Goal: Check status: Check status

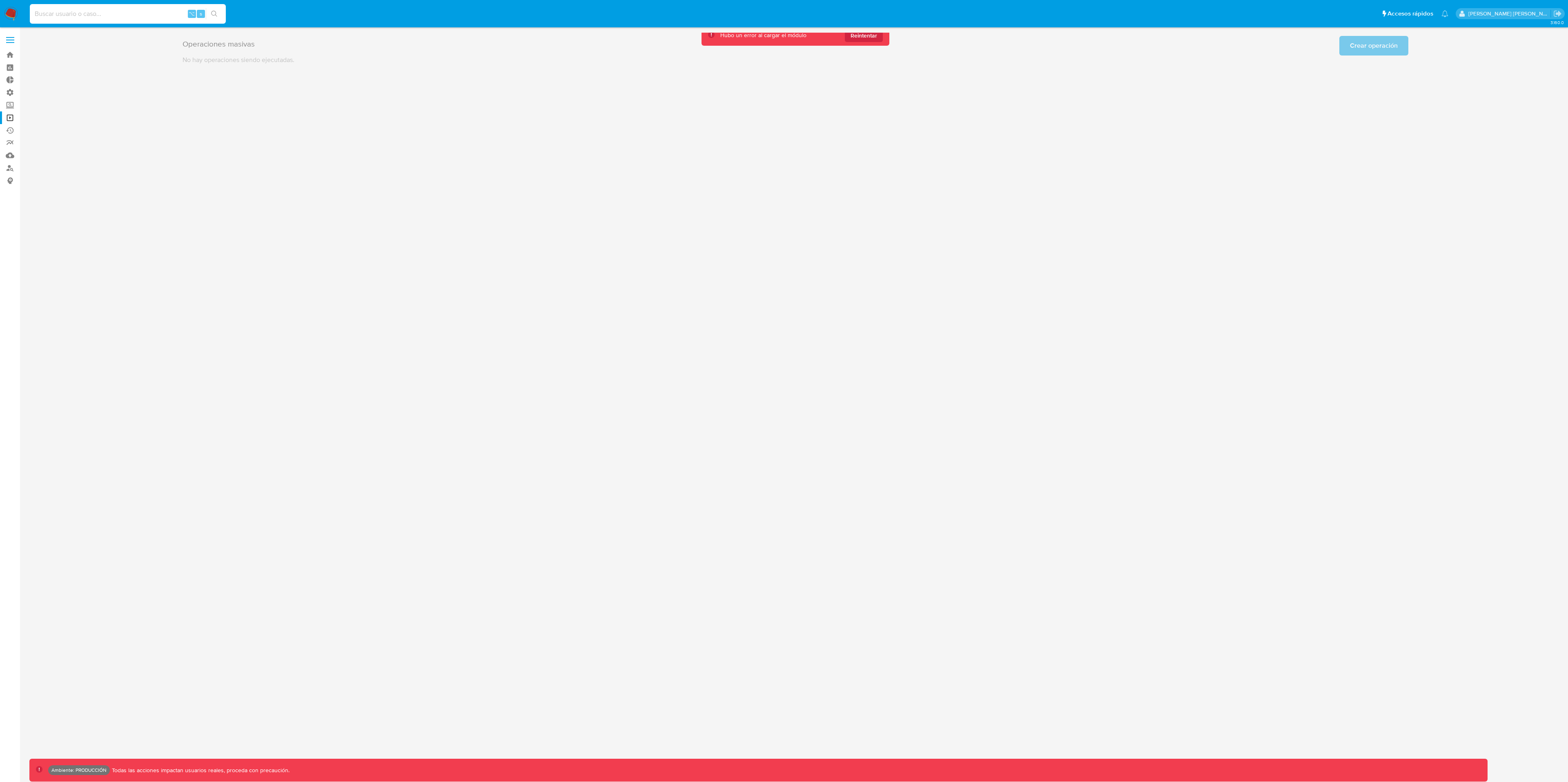
click at [114, 13] on input at bounding box center [128, 13] width 196 height 10
paste input "1273009574"
type input "1273009574"
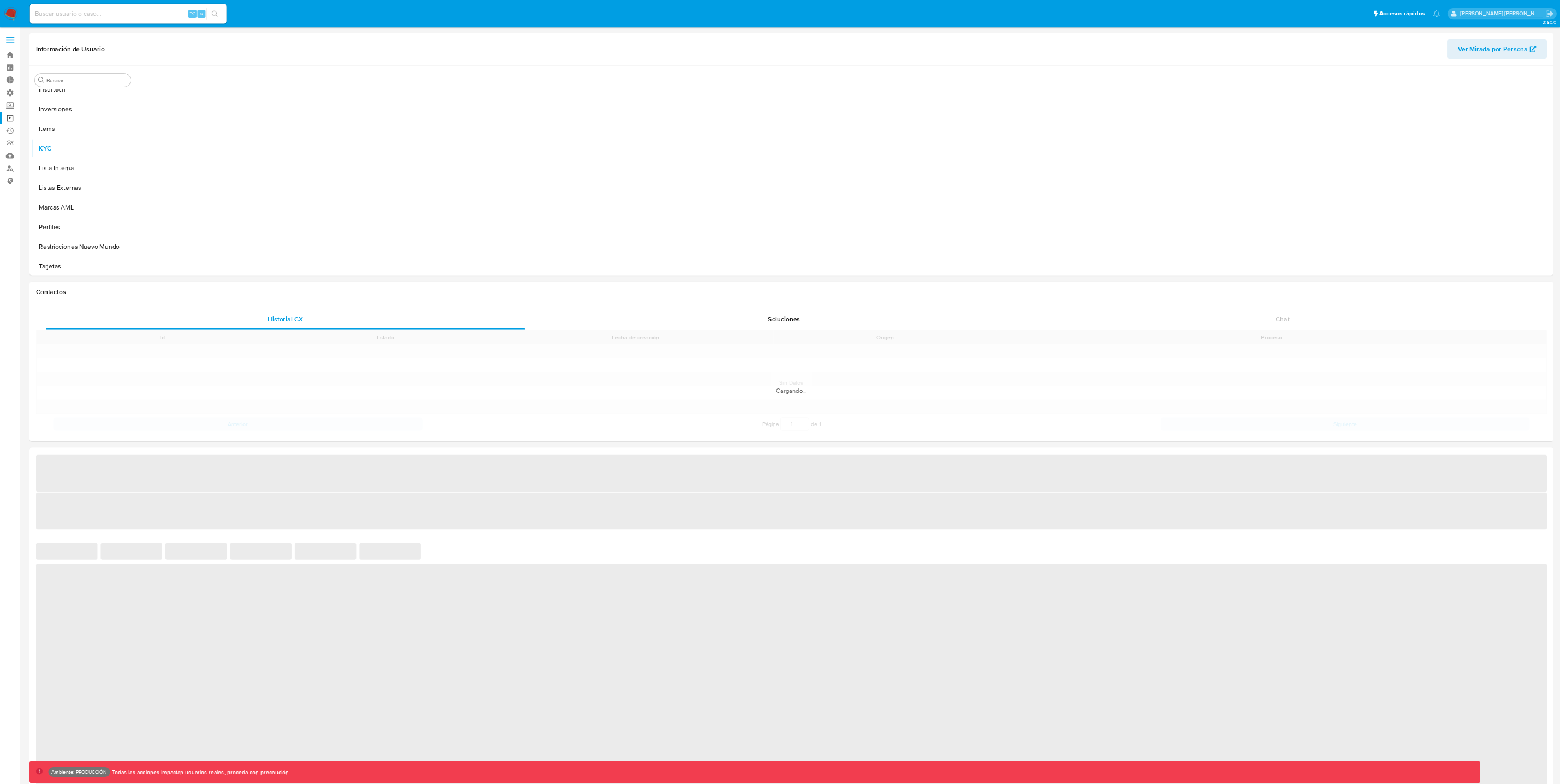
scroll to position [514, 0]
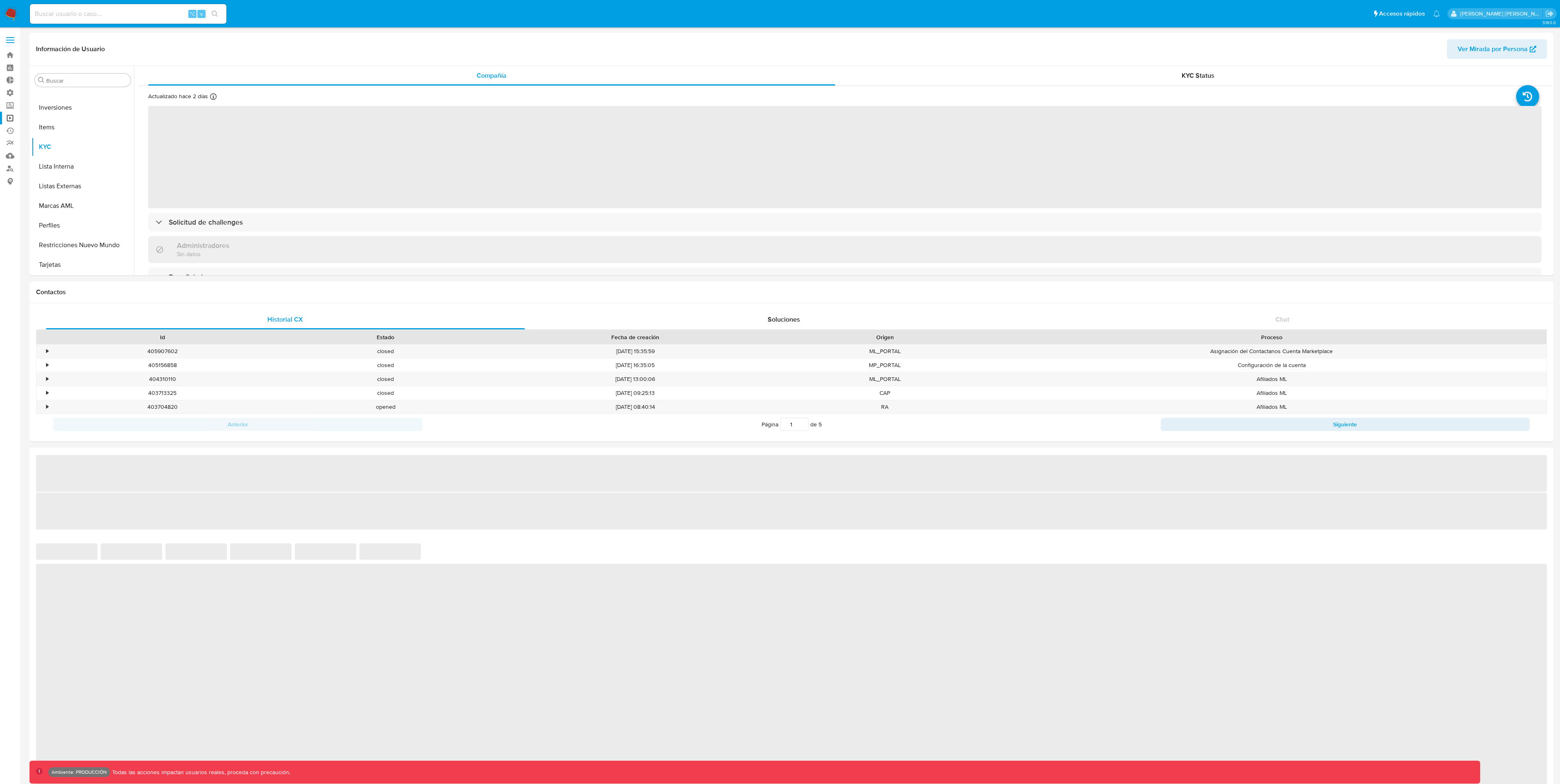
select select "10"
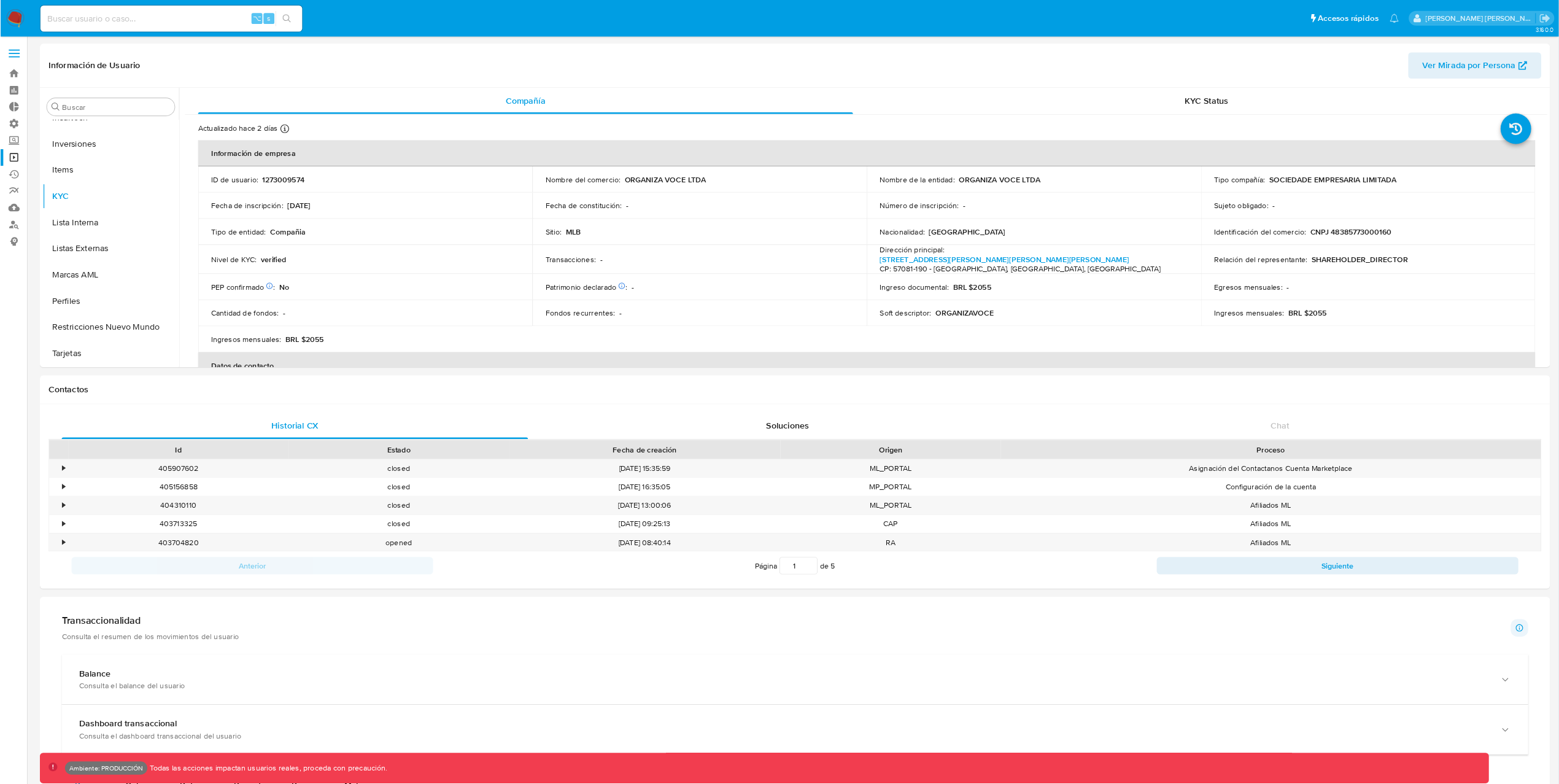
scroll to position [577, 0]
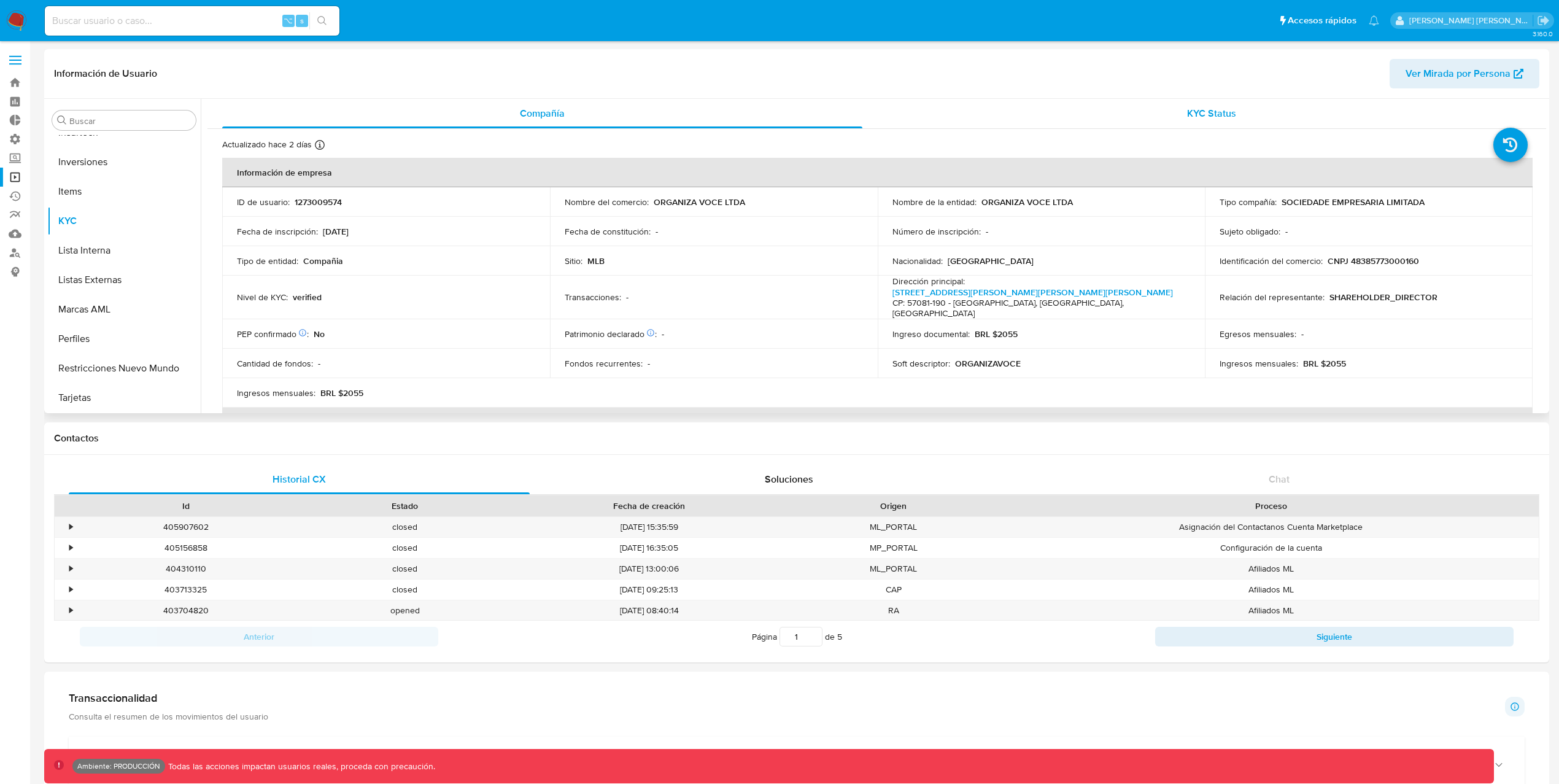
click at [1264, 113] on div "KYC Status" at bounding box center [1212, 113] width 640 height 29
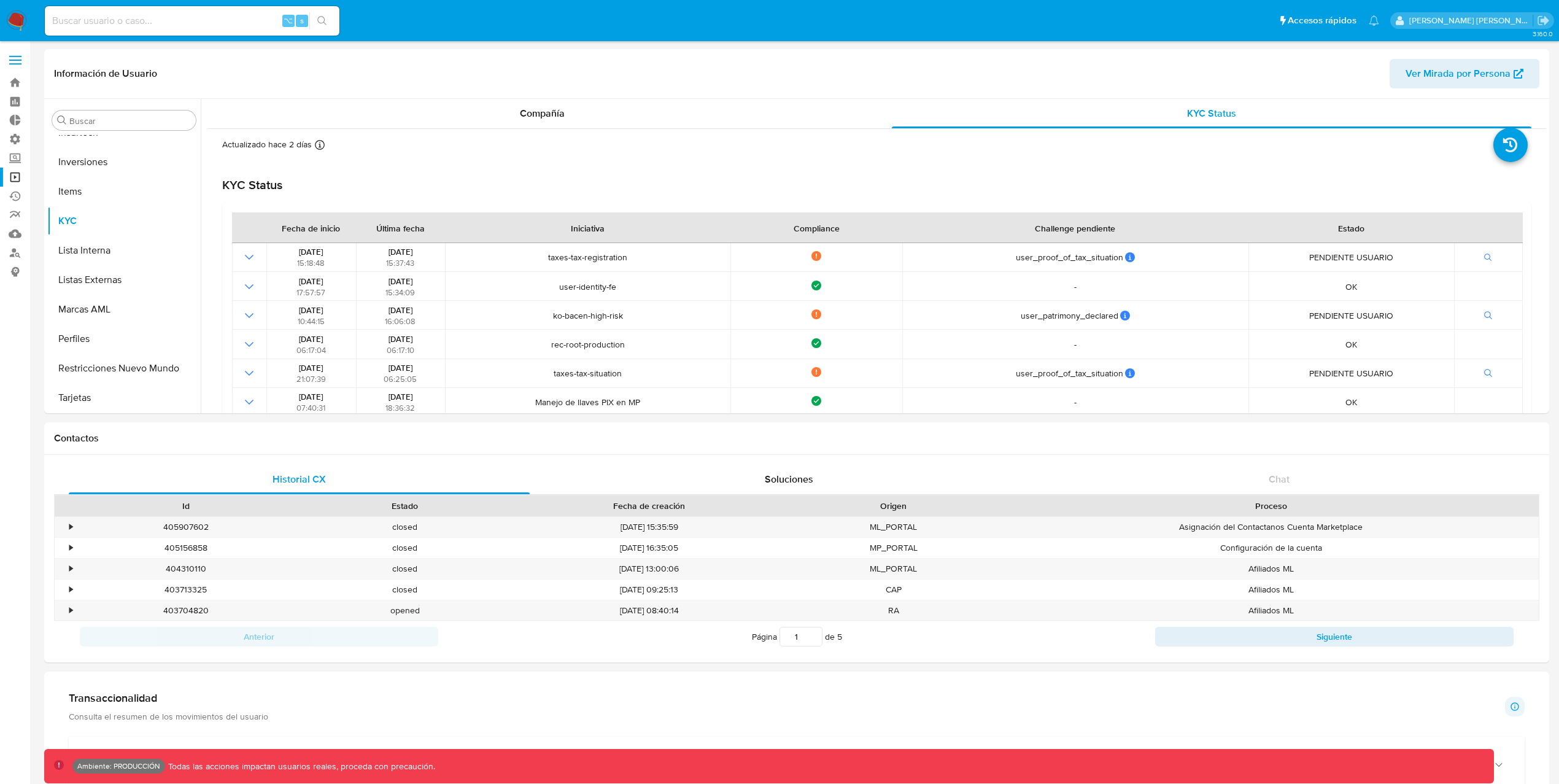
click at [235, 25] on input at bounding box center [192, 20] width 295 height 16
paste input "200337803"
type input "200337803"
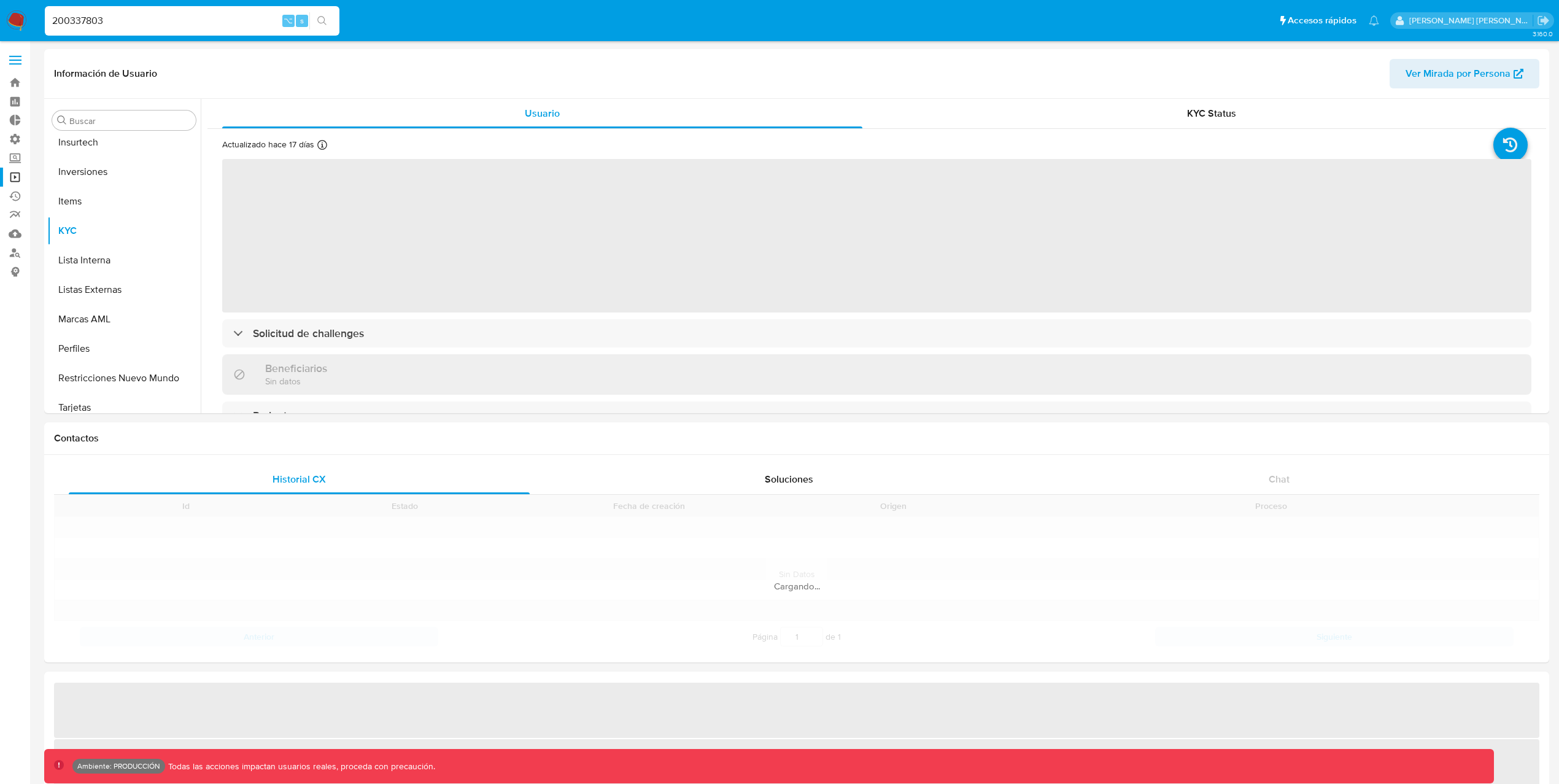
scroll to position [577, 0]
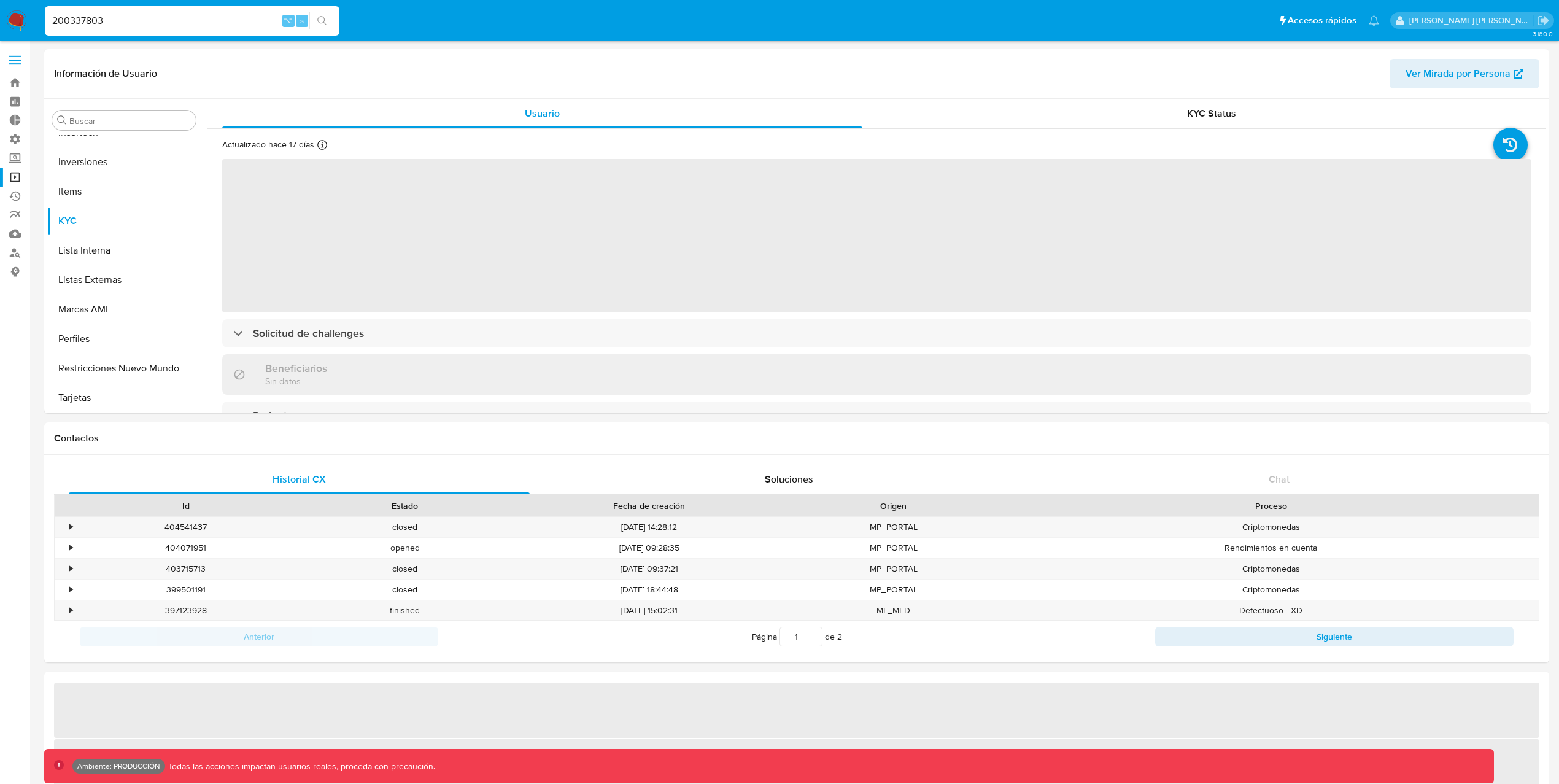
select select "10"
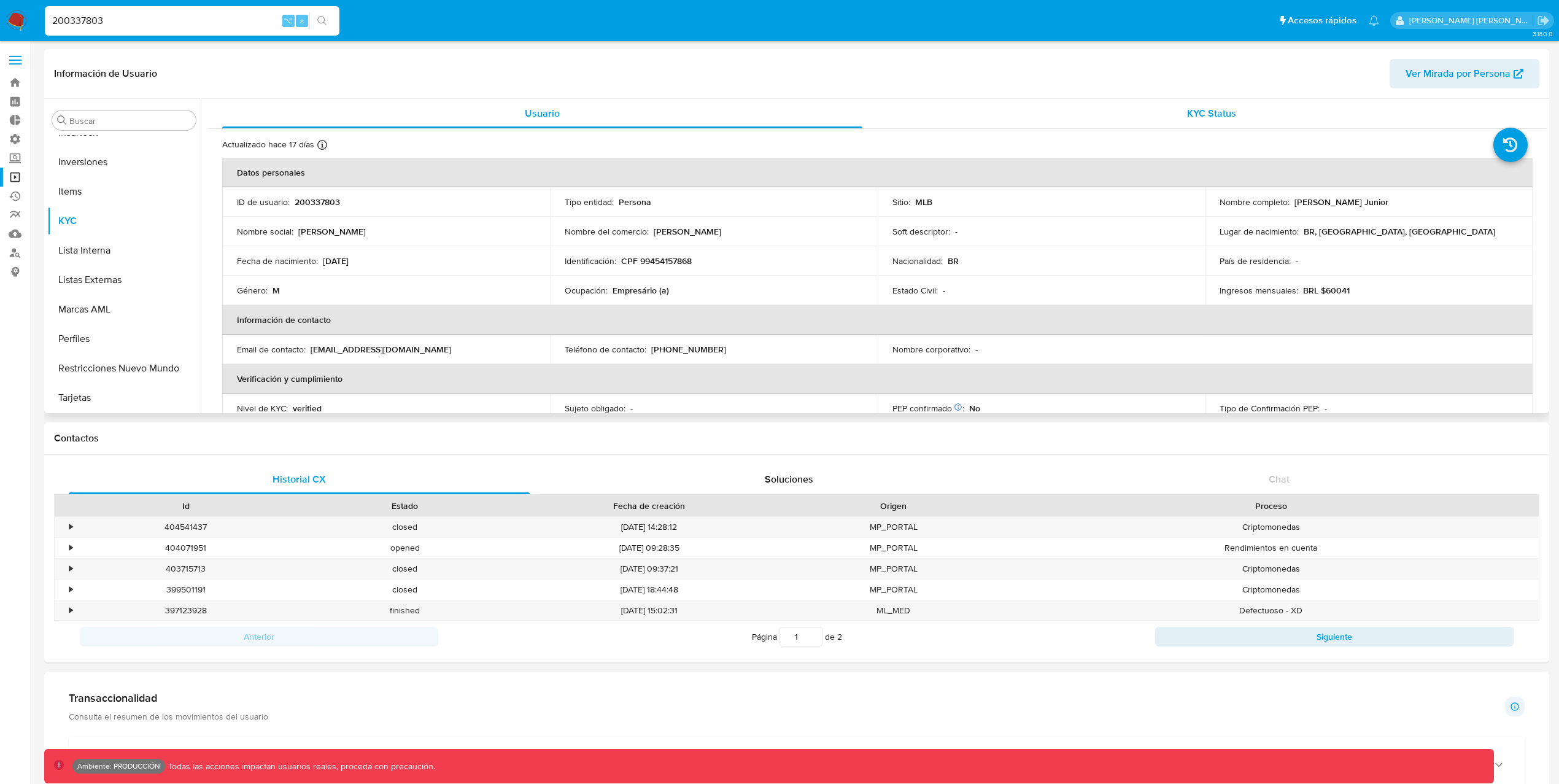
click at [1219, 114] on span "KYC Status" at bounding box center [1211, 113] width 49 height 14
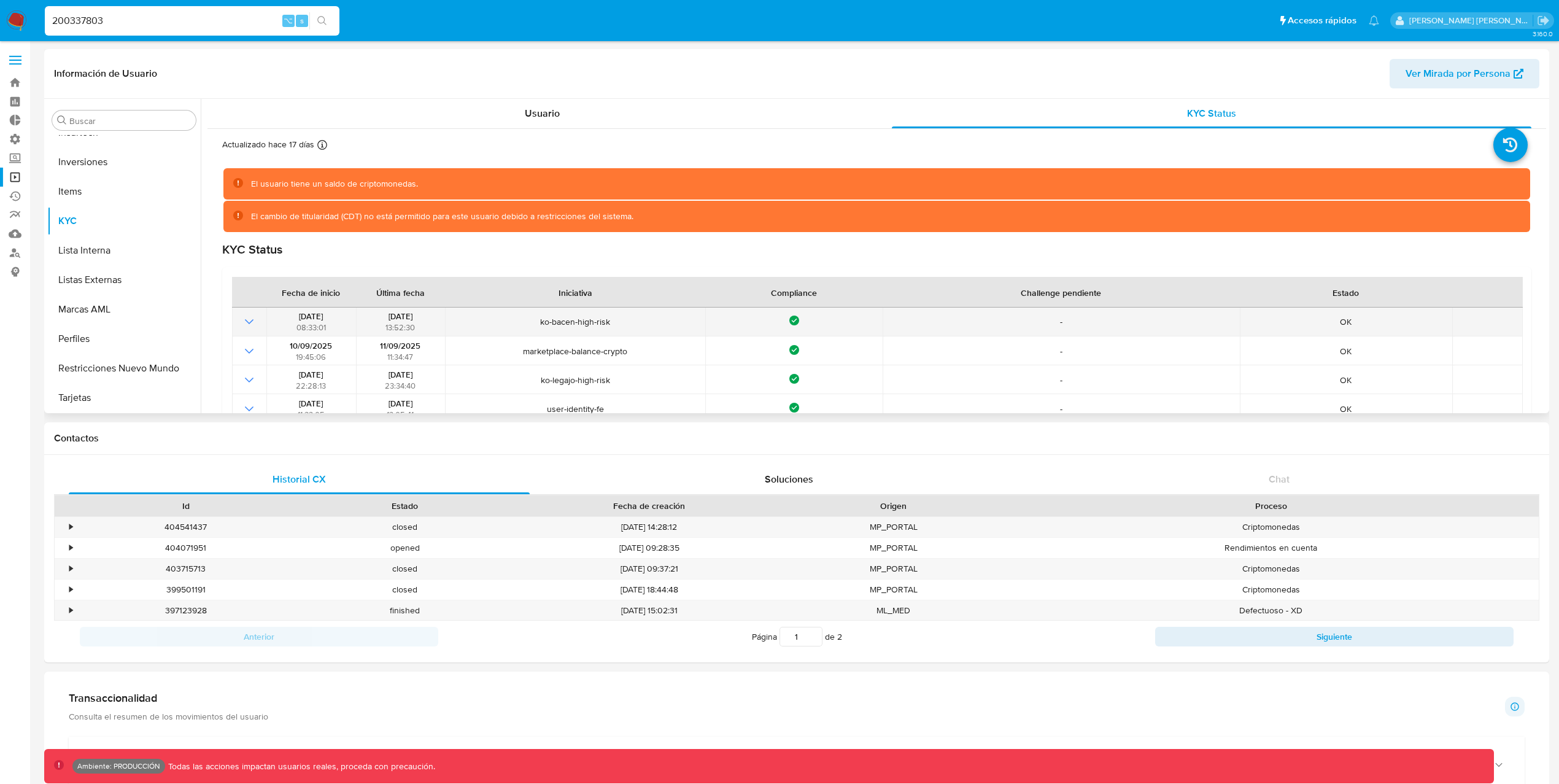
click at [253, 324] on icon "Mostrar operación" at bounding box center [249, 321] width 15 height 15
click at [615, 327] on span "ko-bacen-high-risk" at bounding box center [575, 321] width 253 height 11
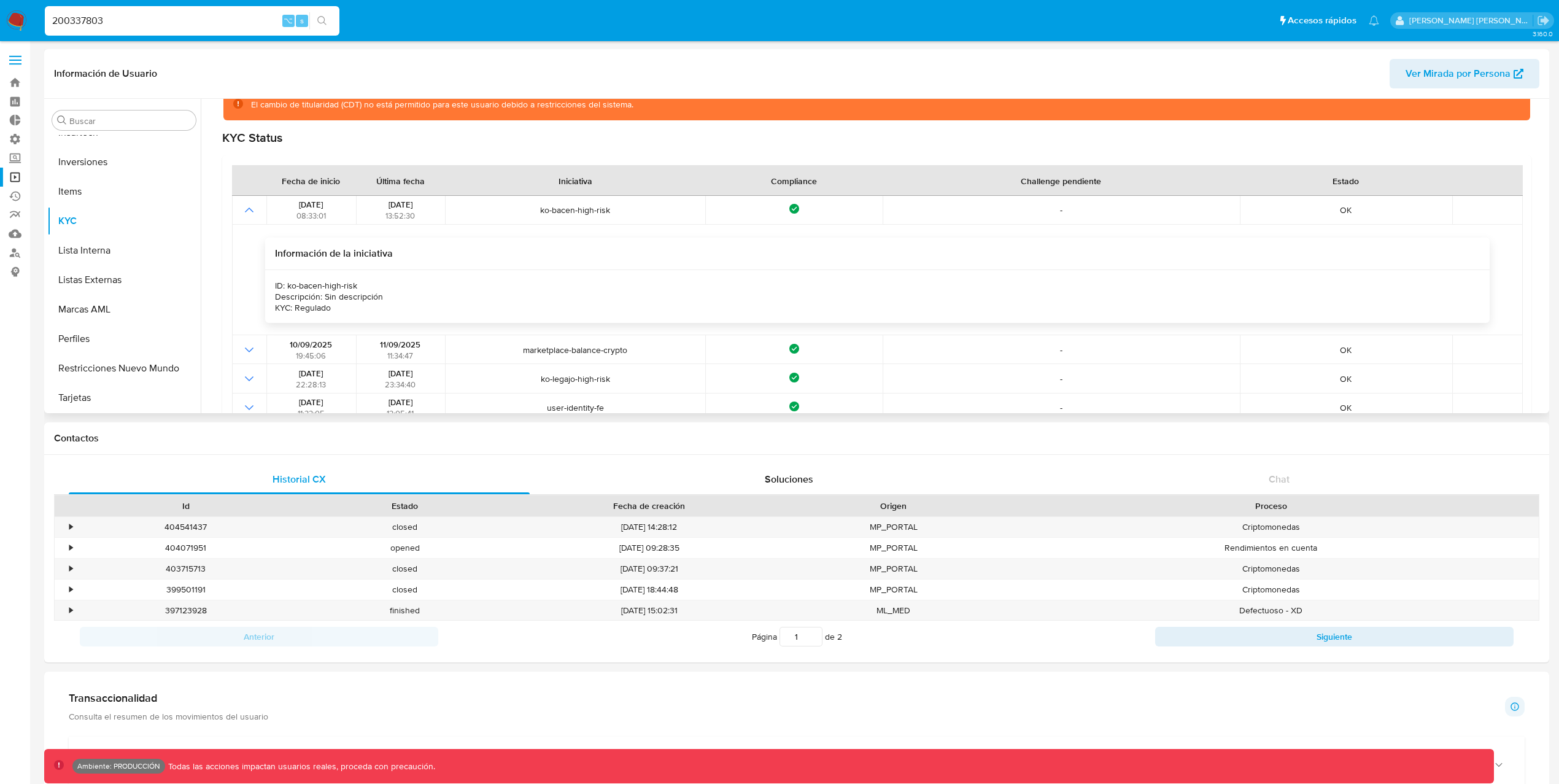
scroll to position [111, 0]
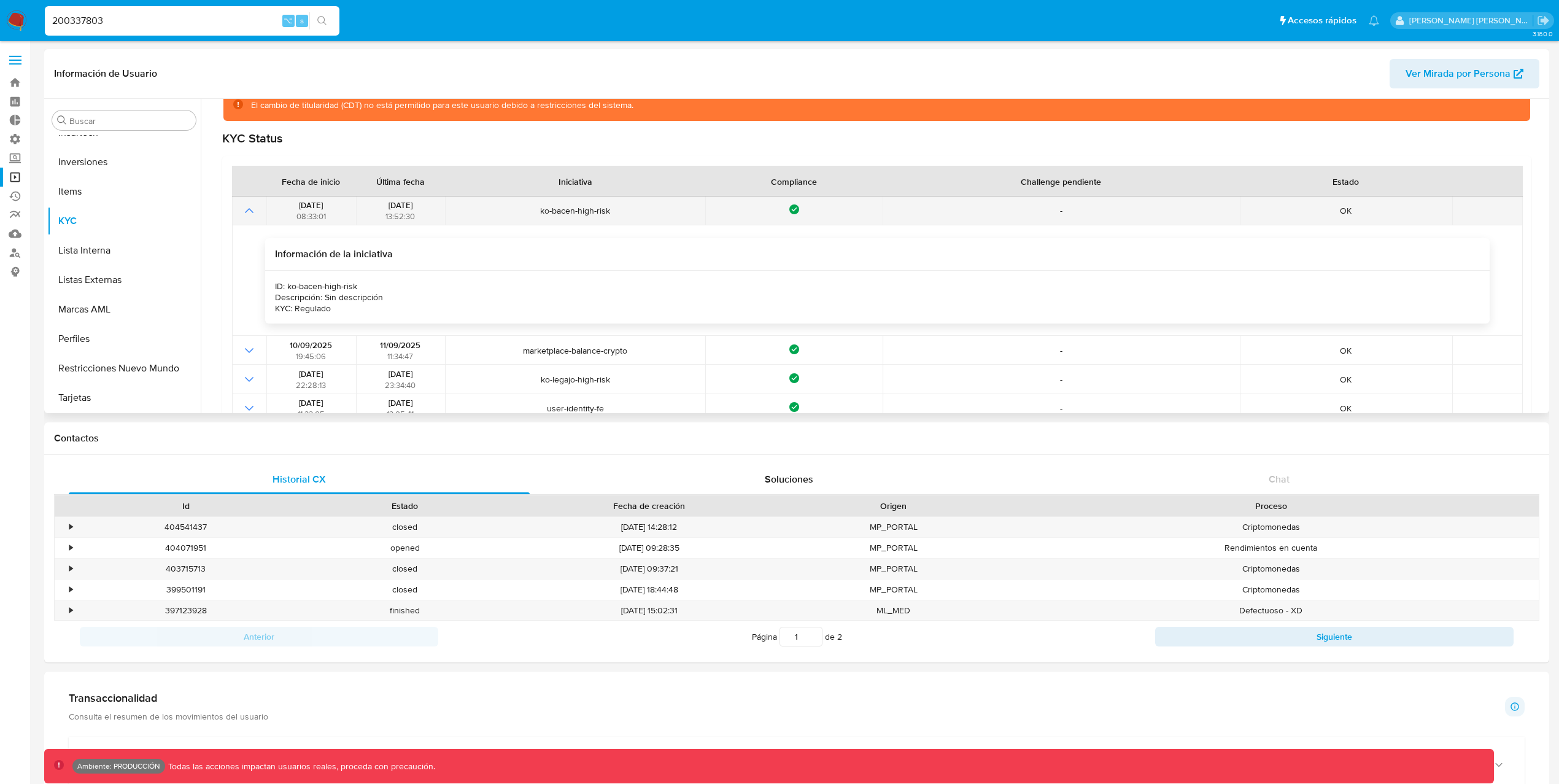
drag, startPoint x: 612, startPoint y: 209, endPoint x: 538, endPoint y: 211, distance: 74.0
click at [538, 211] on span "ko-bacen-high-risk" at bounding box center [575, 210] width 253 height 11
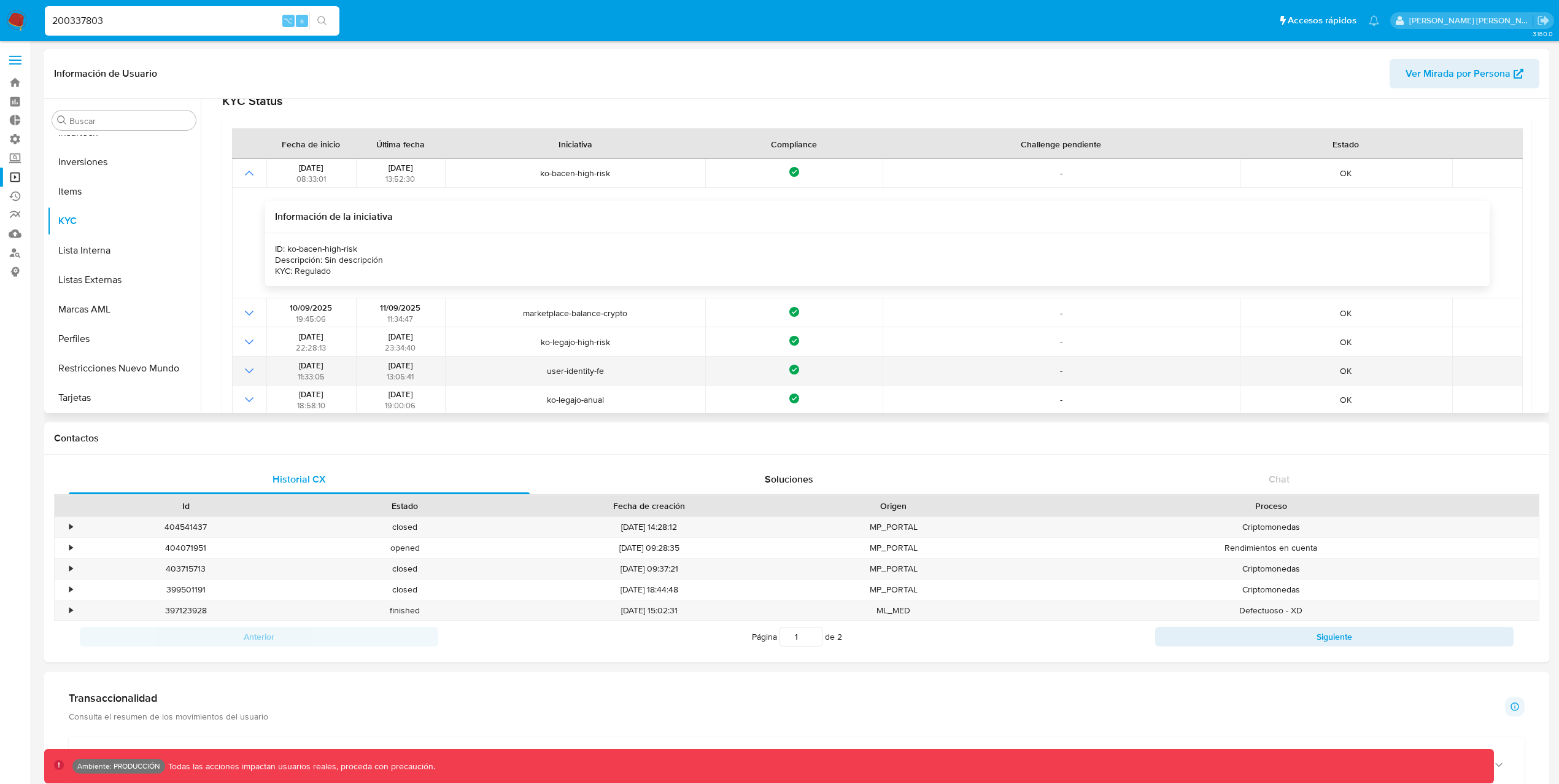
scroll to position [150, 0]
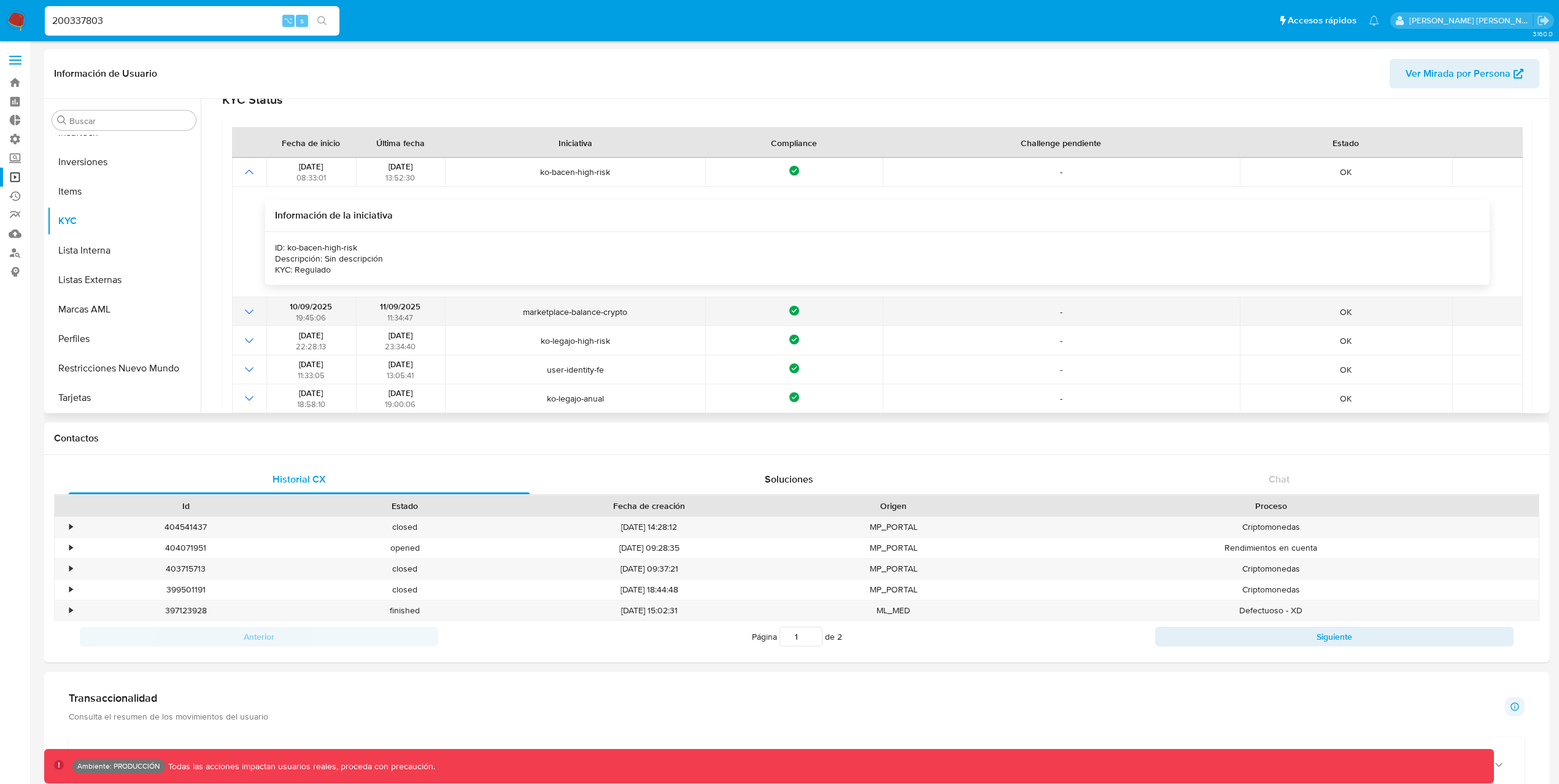
click at [247, 310] on icon "Mostrar operación" at bounding box center [249, 312] width 15 height 15
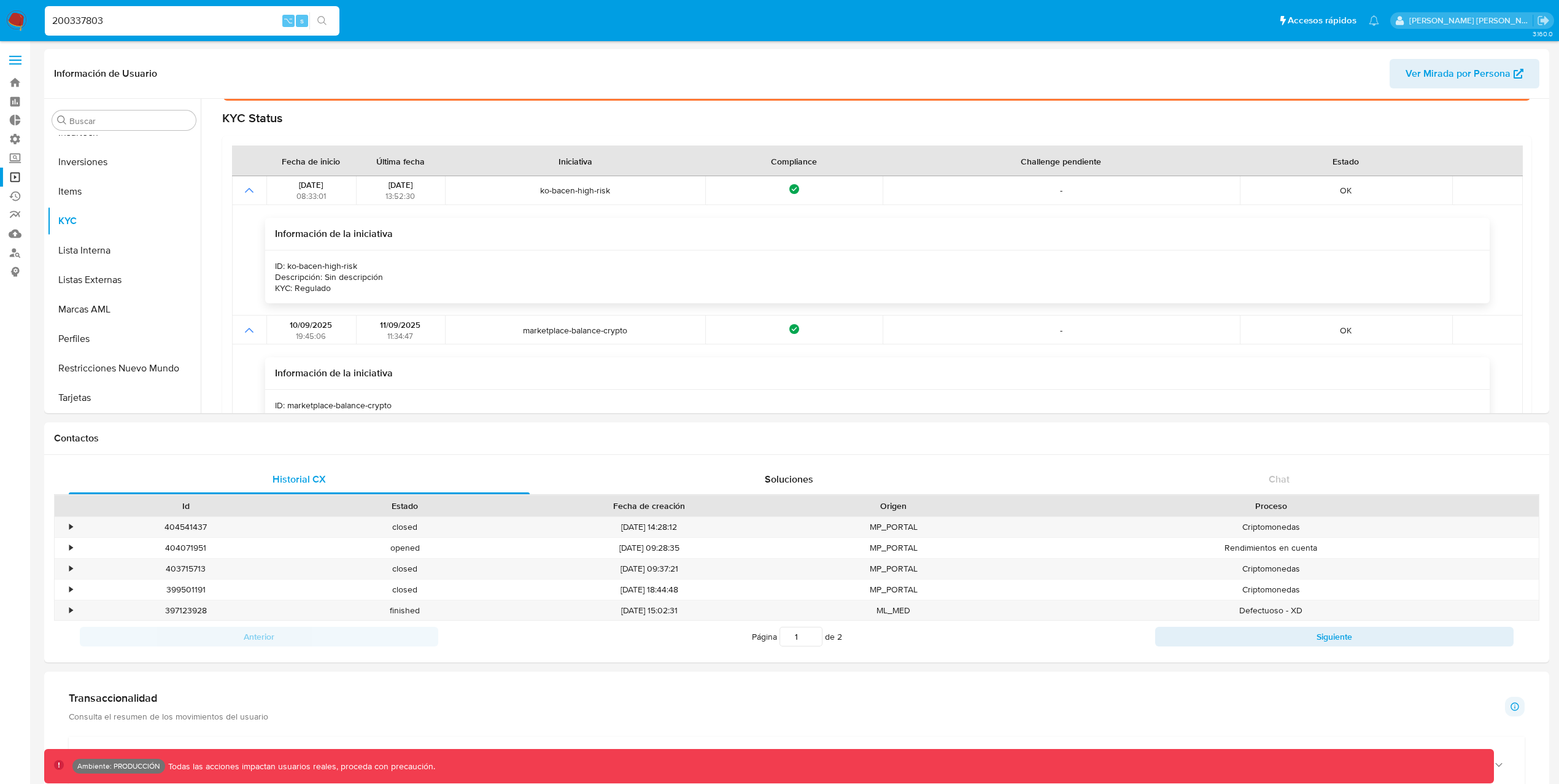
scroll to position [134, 0]
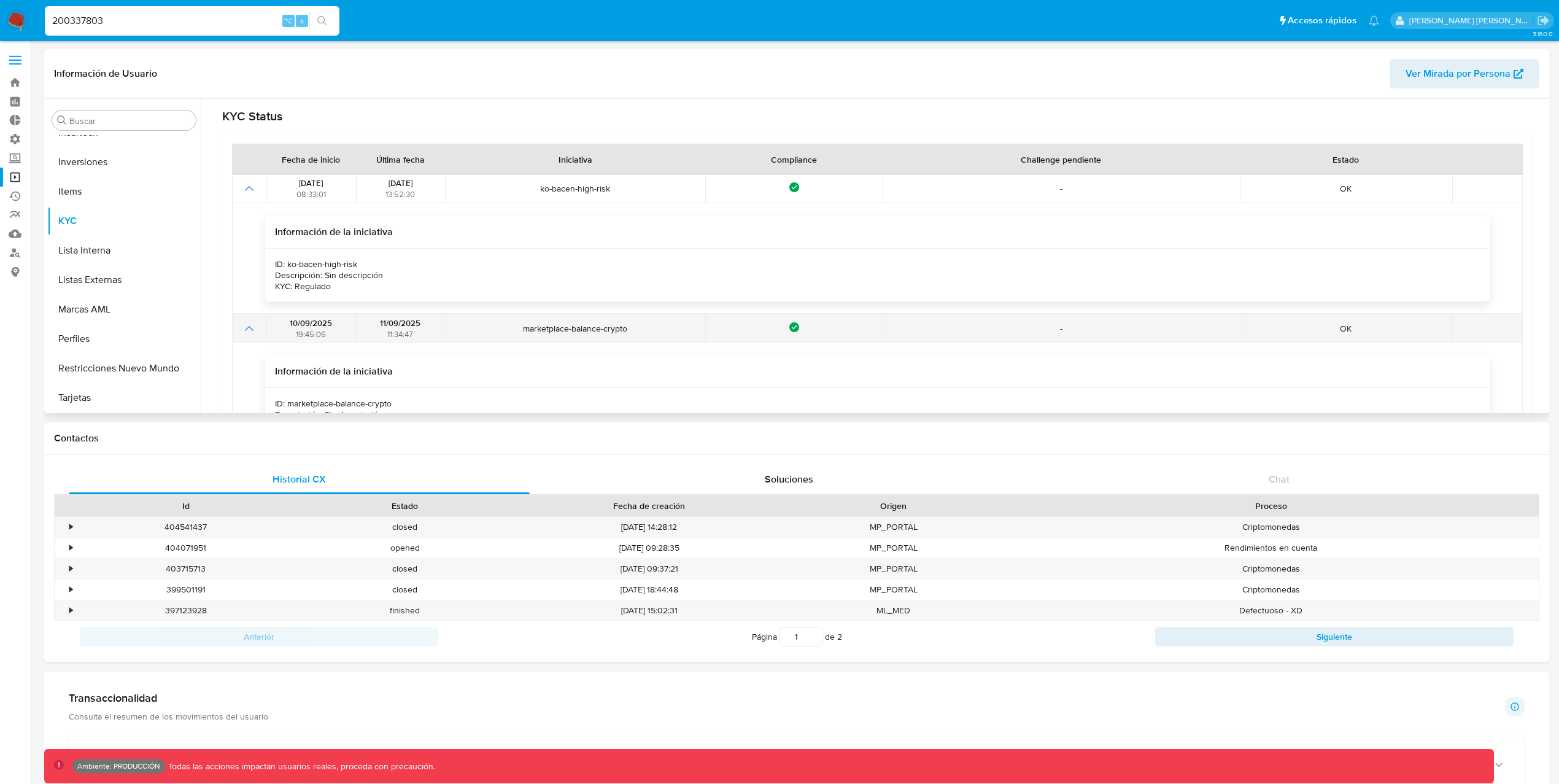
click at [251, 331] on icon "Mostrar operación" at bounding box center [249, 328] width 15 height 15
